Goal: Information Seeking & Learning: Check status

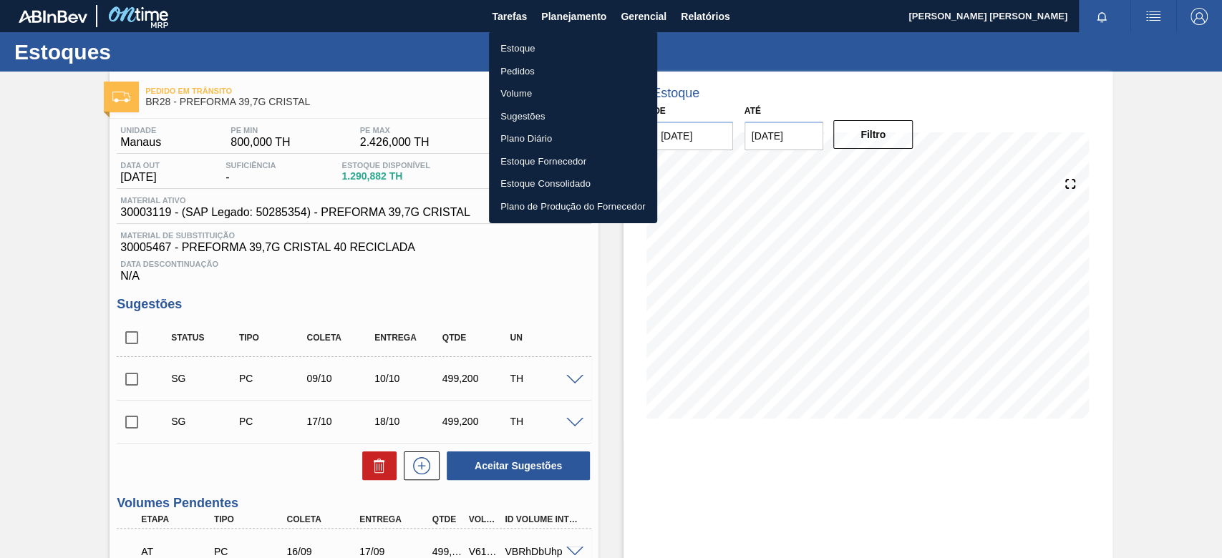
click at [540, 47] on li "Estoque" at bounding box center [573, 48] width 168 height 23
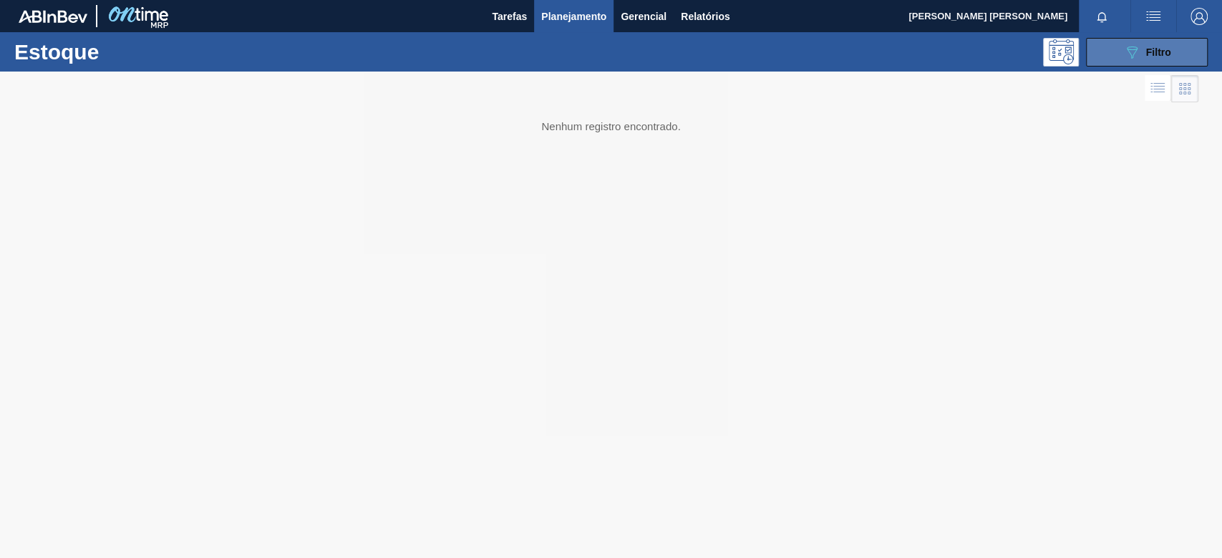
click at [1135, 64] on button "089F7B8B-B2A5-4AFE-B5C0-19BA573D28AC Filtro" at bounding box center [1147, 52] width 122 height 29
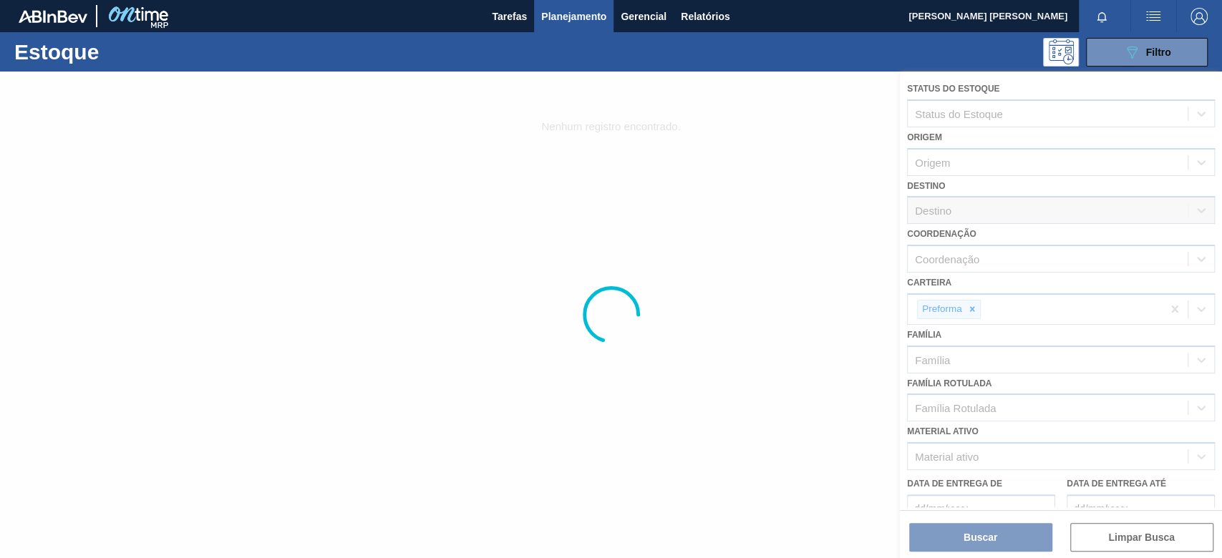
click at [972, 312] on div at bounding box center [611, 315] width 1222 height 487
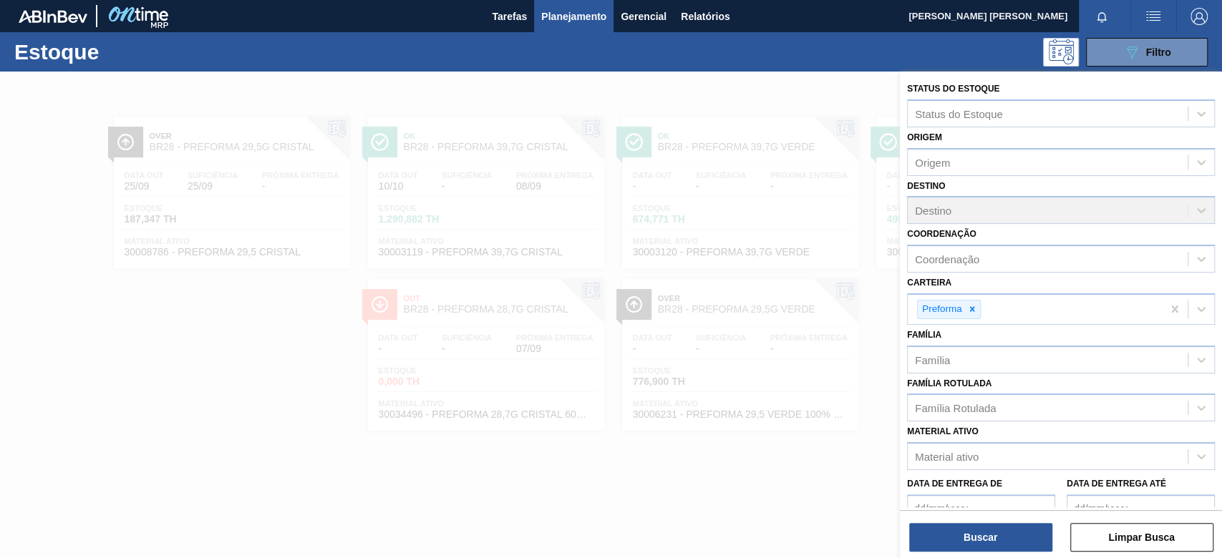
click at [974, 306] on icon at bounding box center [972, 309] width 10 height 10
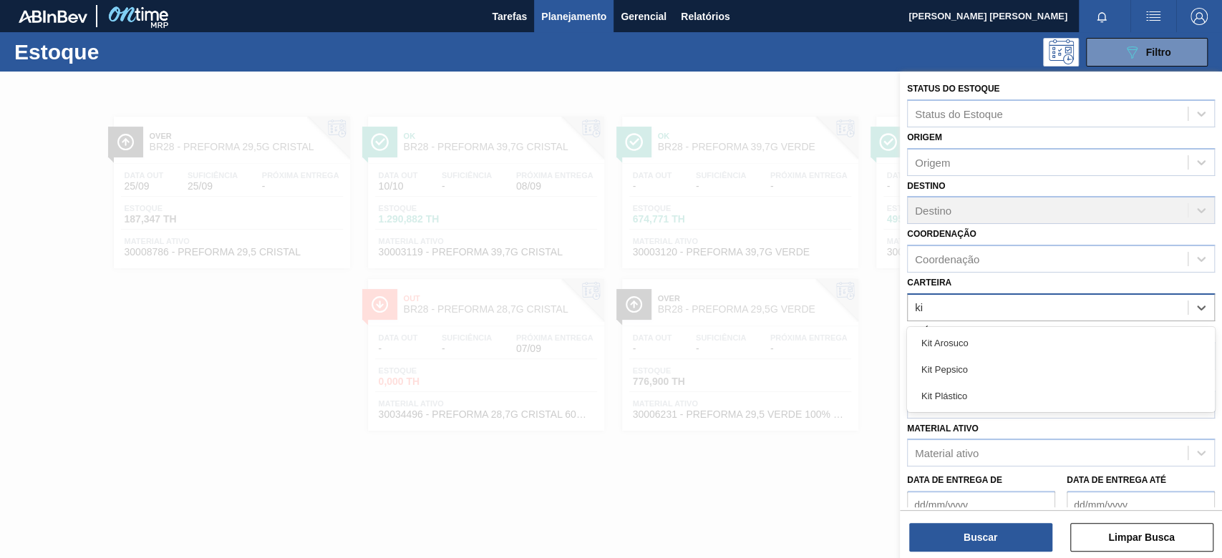
type input "kit"
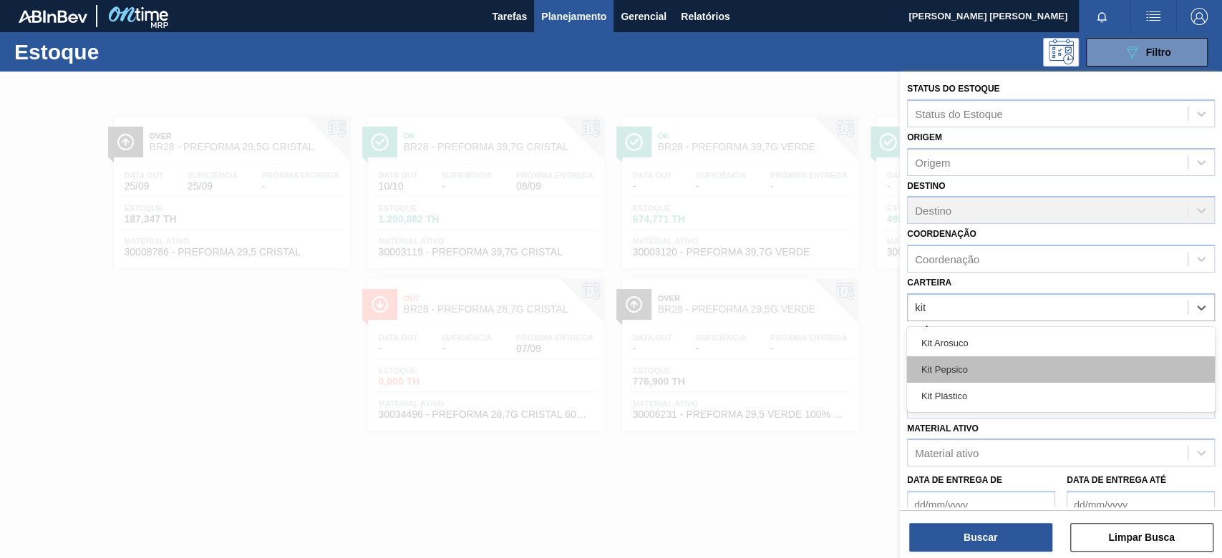
click at [965, 373] on div "Kit Pepsico" at bounding box center [1061, 369] width 308 height 26
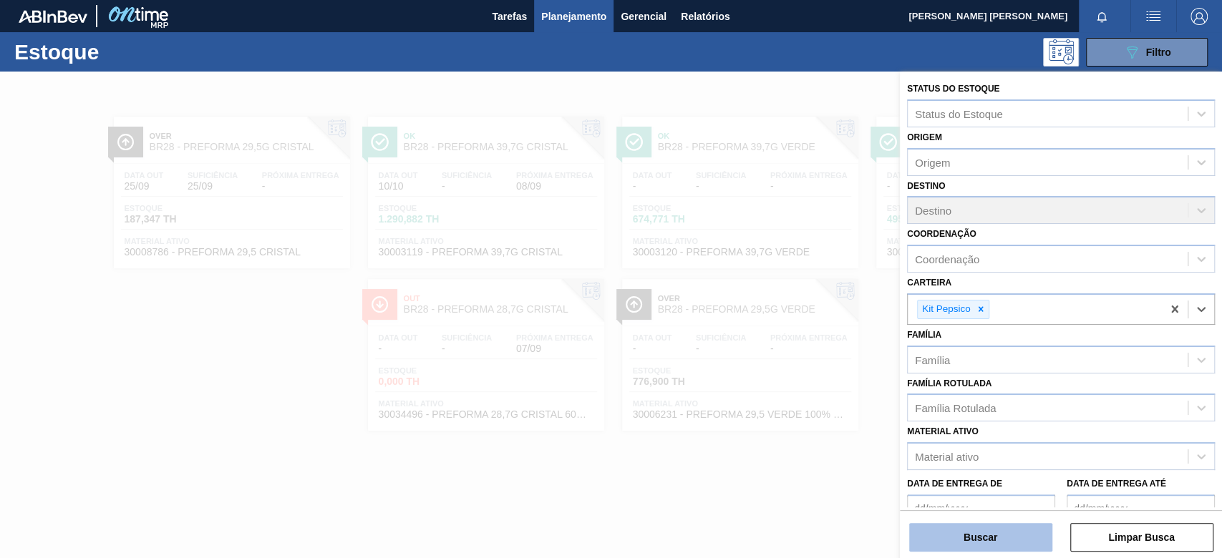
click at [998, 548] on button "Buscar" at bounding box center [980, 537] width 143 height 29
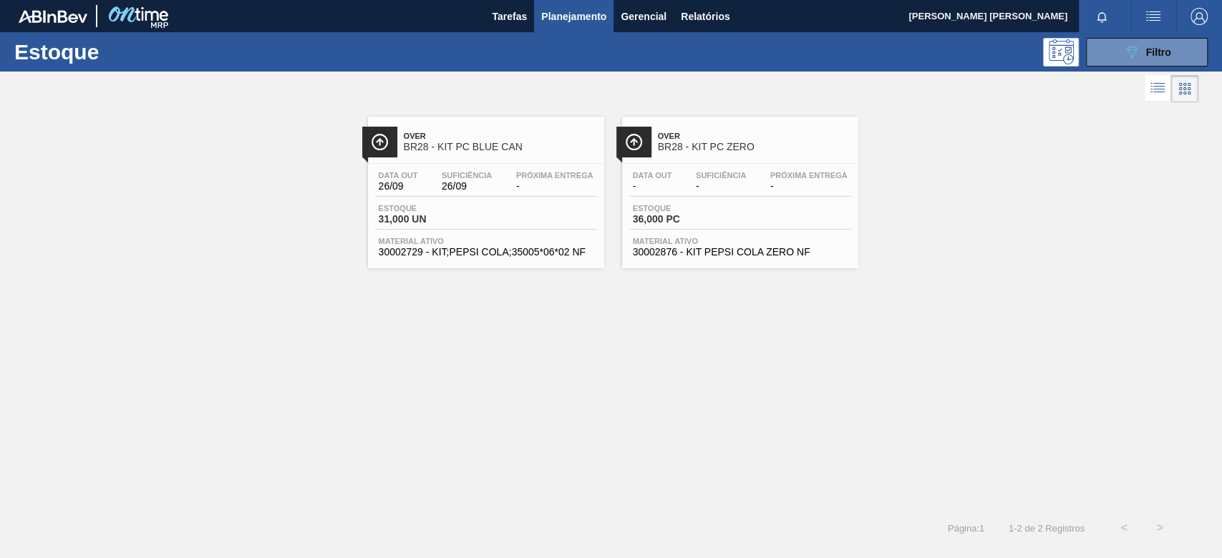
click at [556, 203] on div "Data out 26/09 Suficiência 26/09 Próxima Entrega - Estoque 31,000 UN Material a…" at bounding box center [486, 212] width 236 height 97
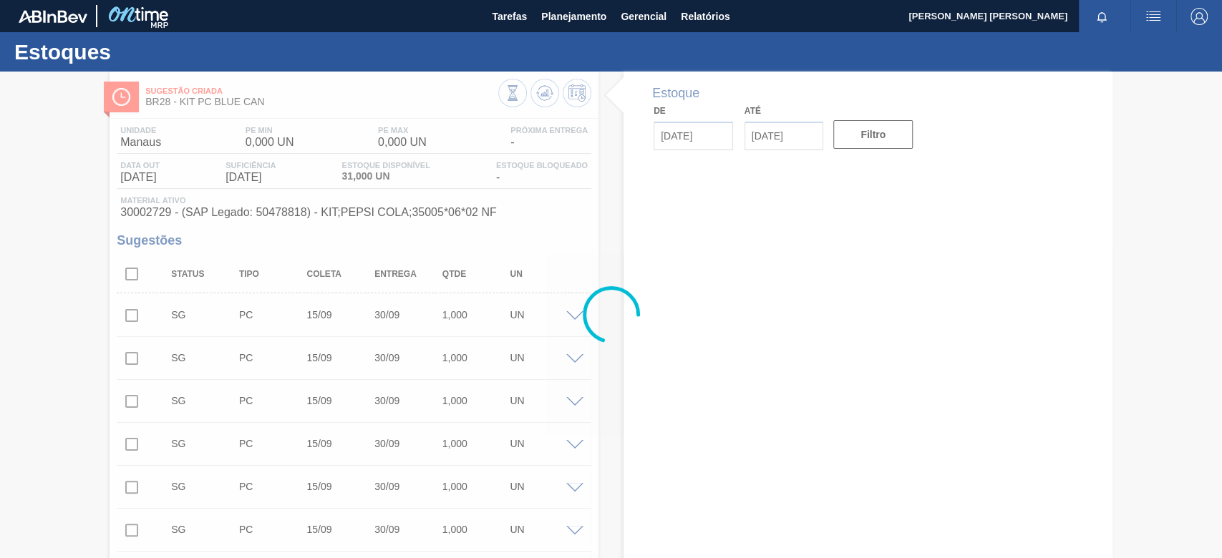
type input "[DATE]"
